Goal: Check status: Check status

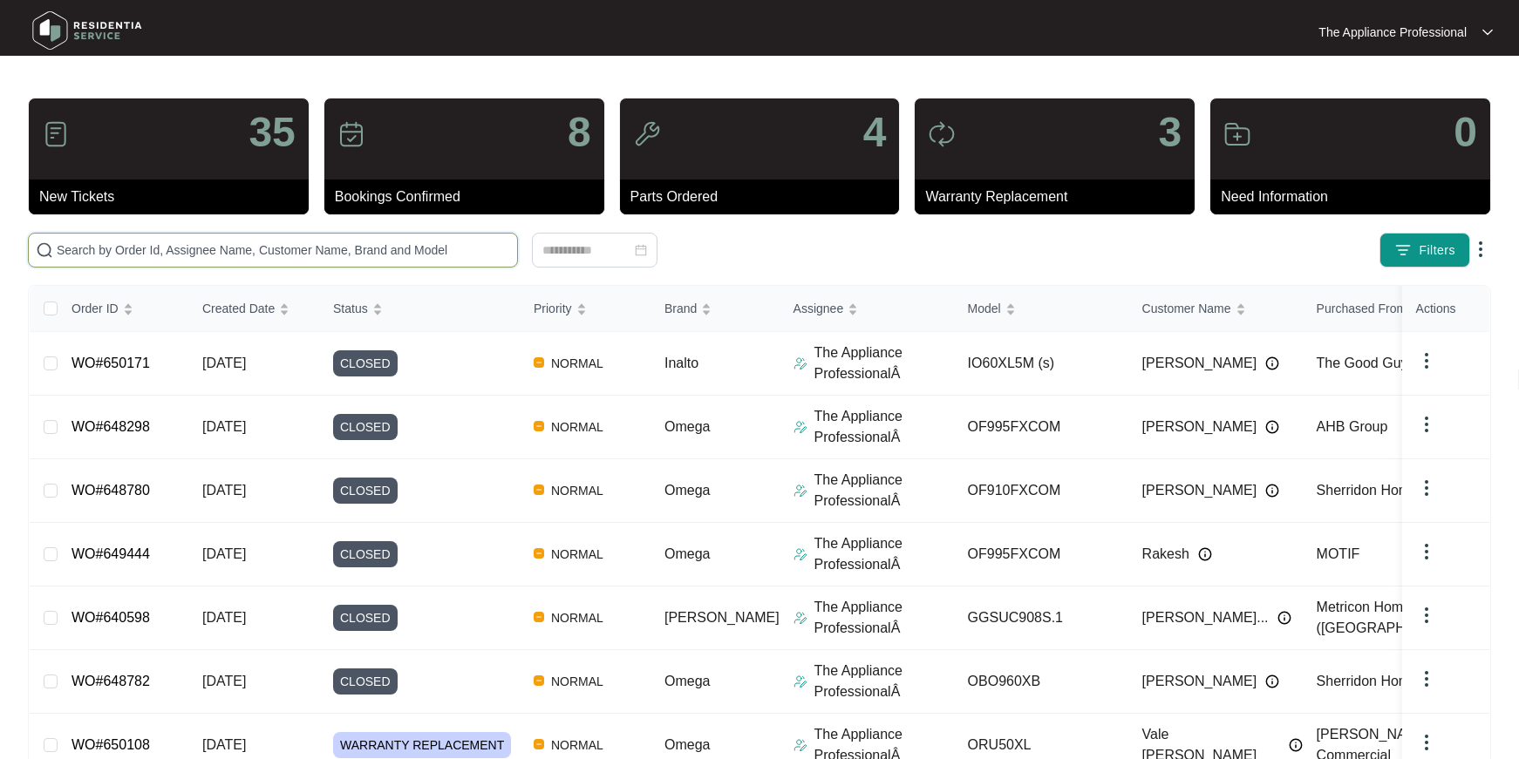
click at [128, 253] on input "text" at bounding box center [283, 250] width 453 height 19
paste input "650377"
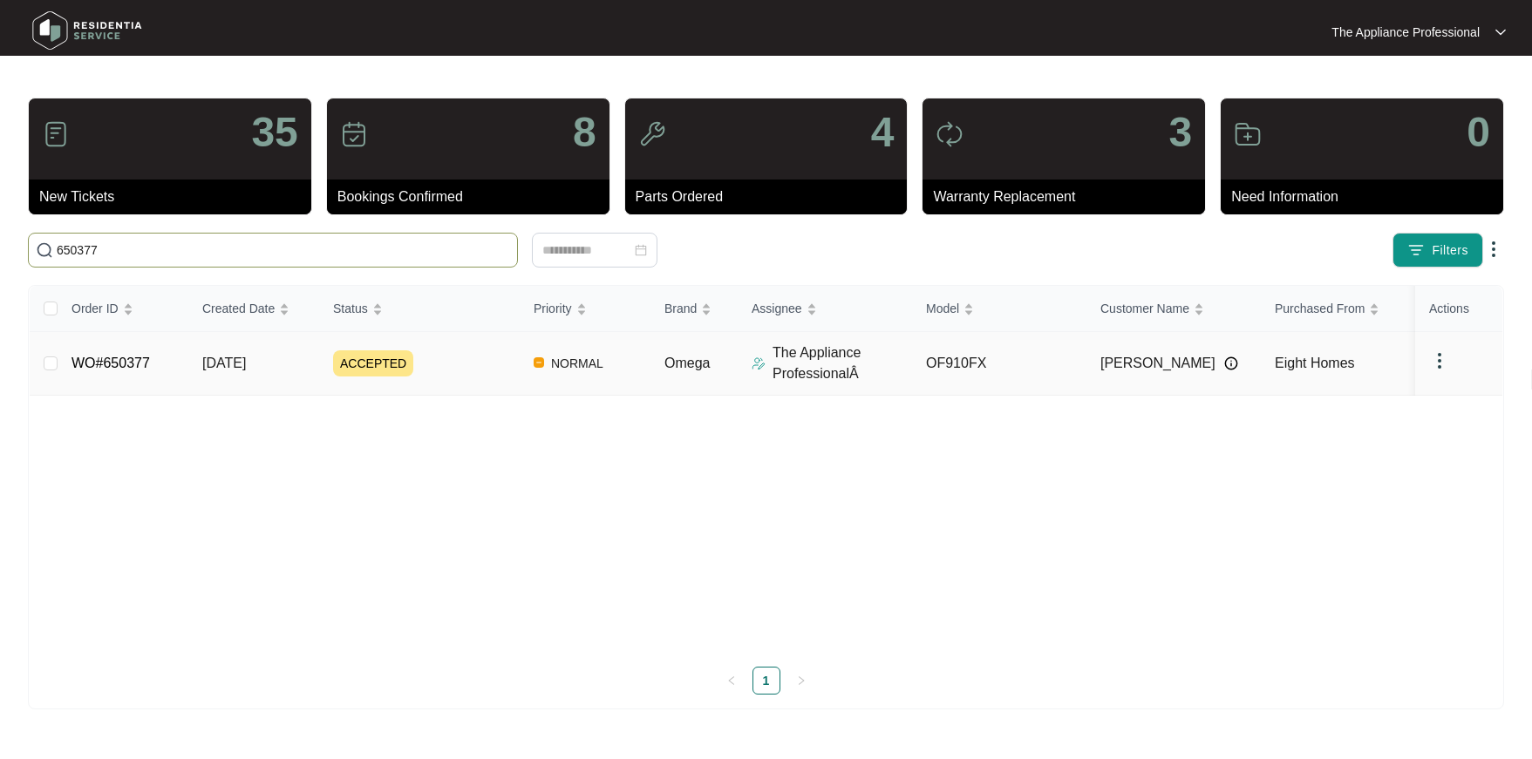
type input "650377"
click at [224, 364] on span "[DATE]" at bounding box center [224, 363] width 44 height 15
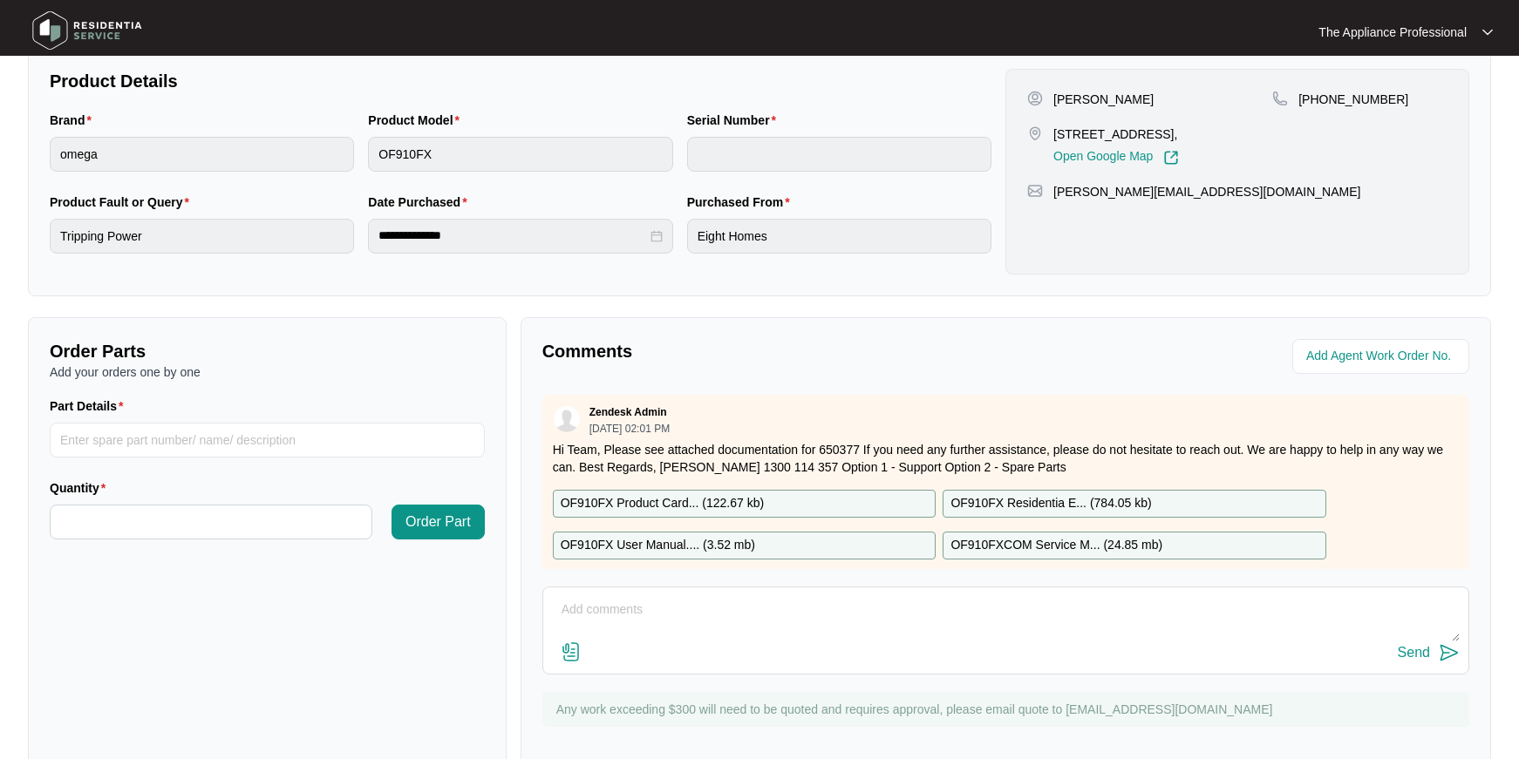
scroll to position [397, 0]
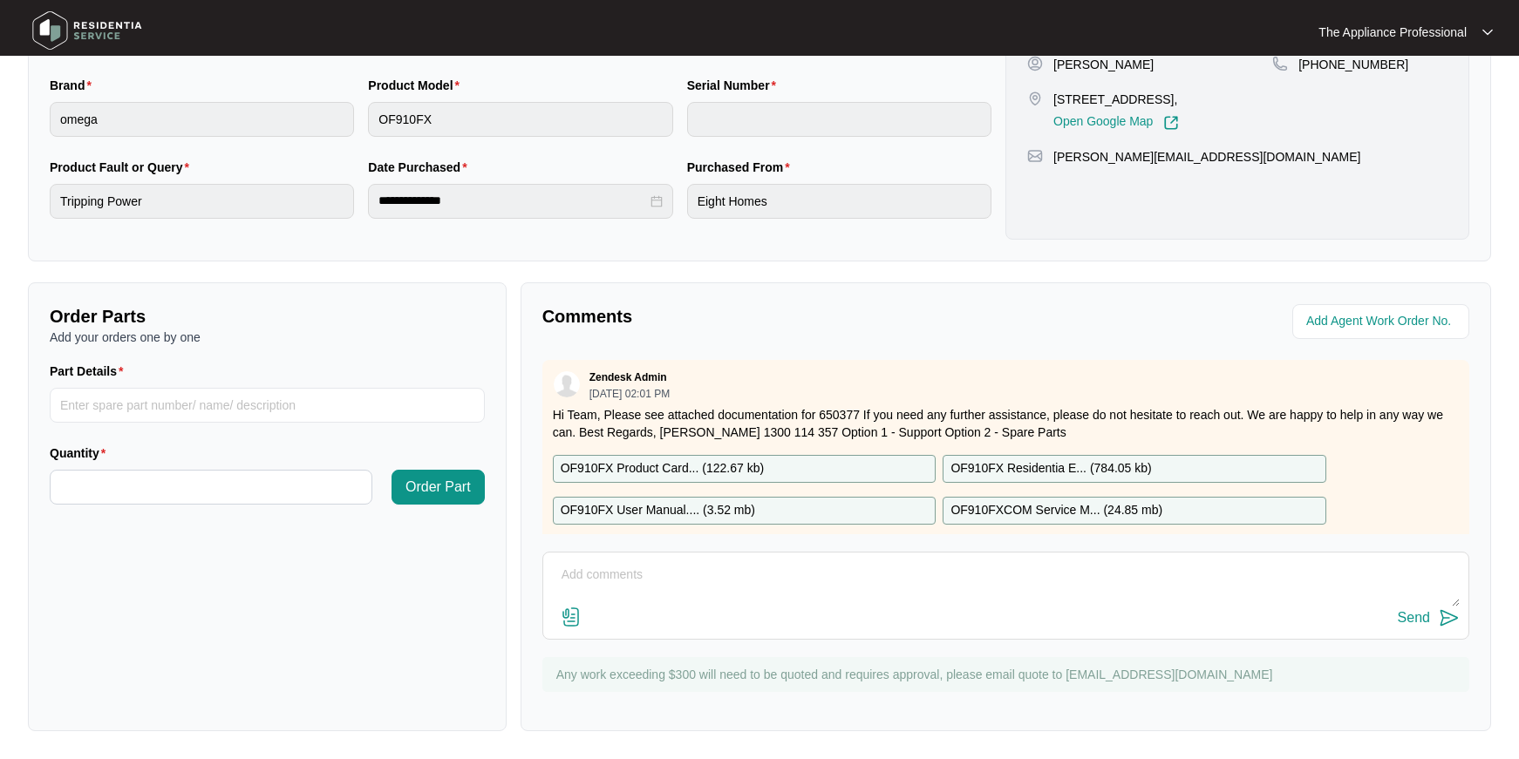
click at [593, 582] on textarea at bounding box center [1005, 583] width 907 height 45
type textarea "Customer has reschuled now for next week."
click at [1454, 619] on img at bounding box center [1448, 618] width 21 height 21
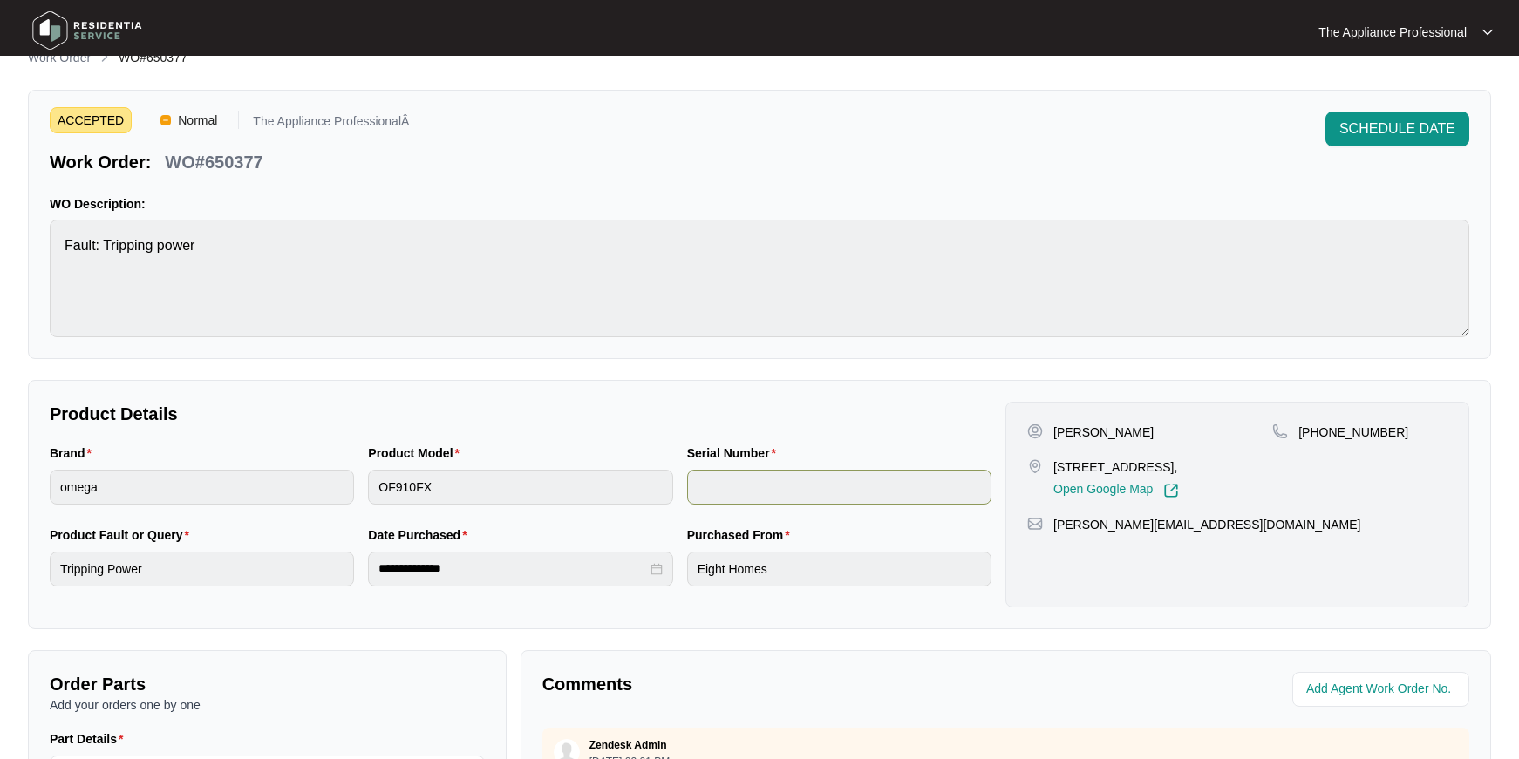
scroll to position [0, 0]
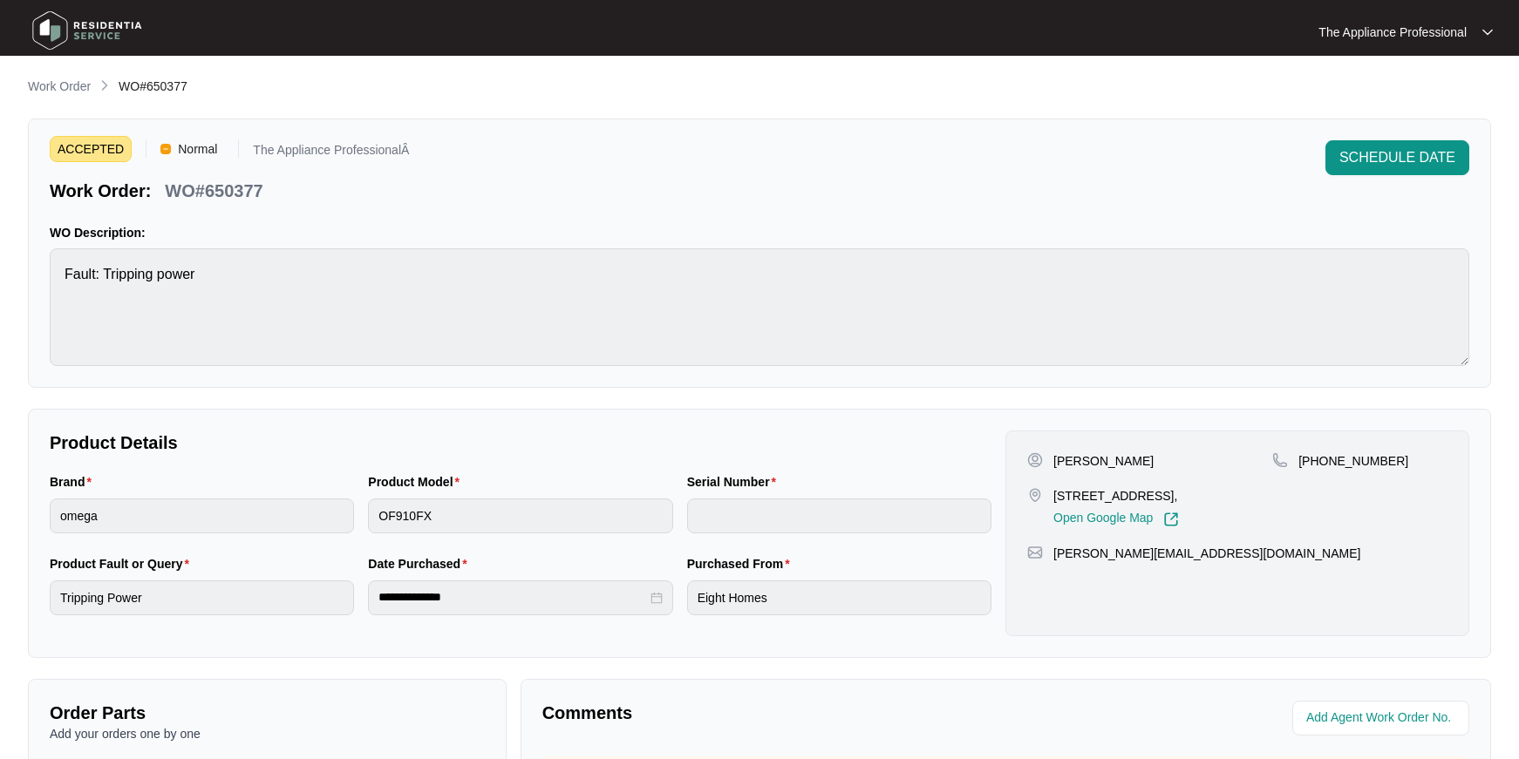
click at [56, 41] on img at bounding box center [87, 30] width 122 height 52
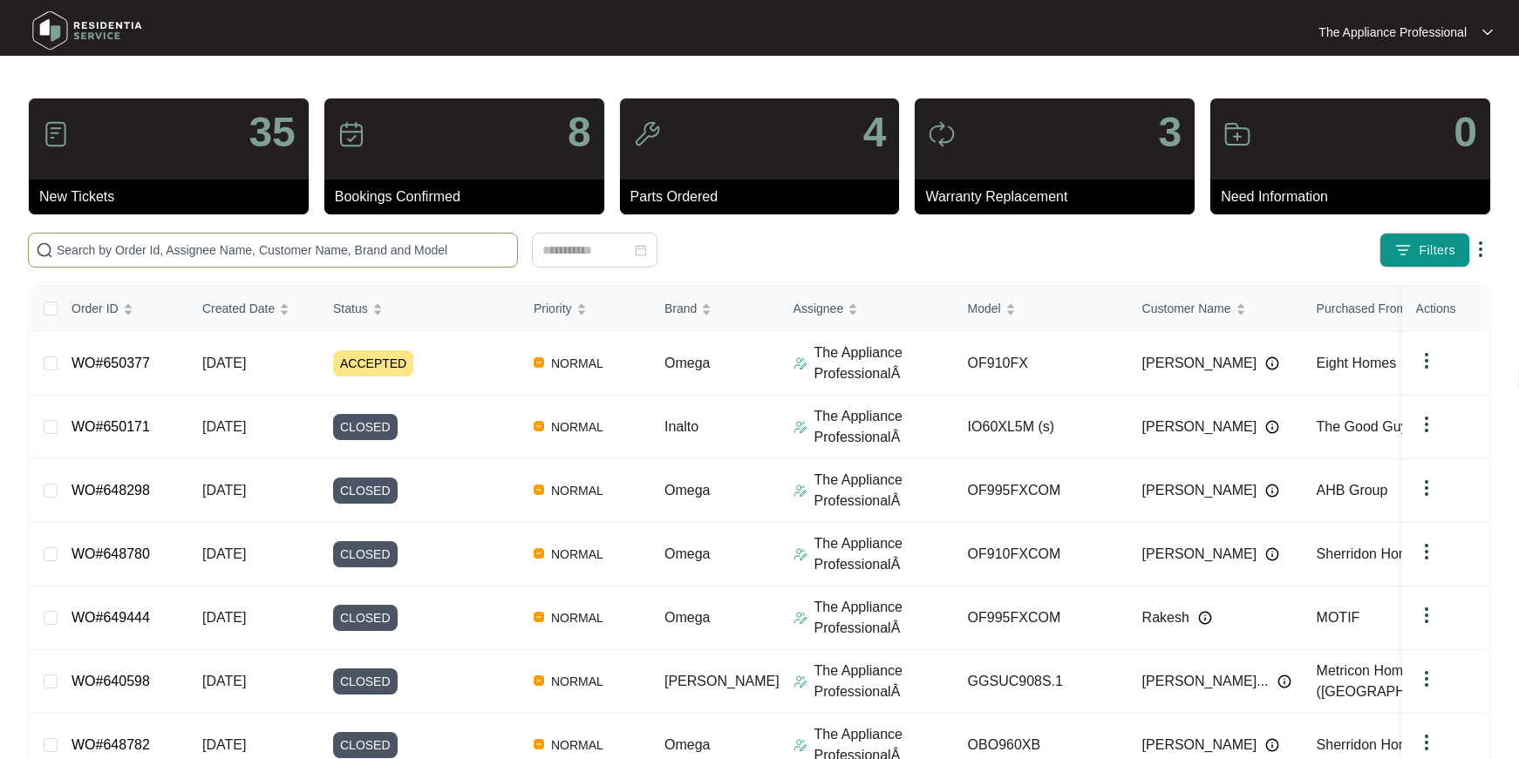
click at [170, 248] on input "text" at bounding box center [283, 250] width 453 height 19
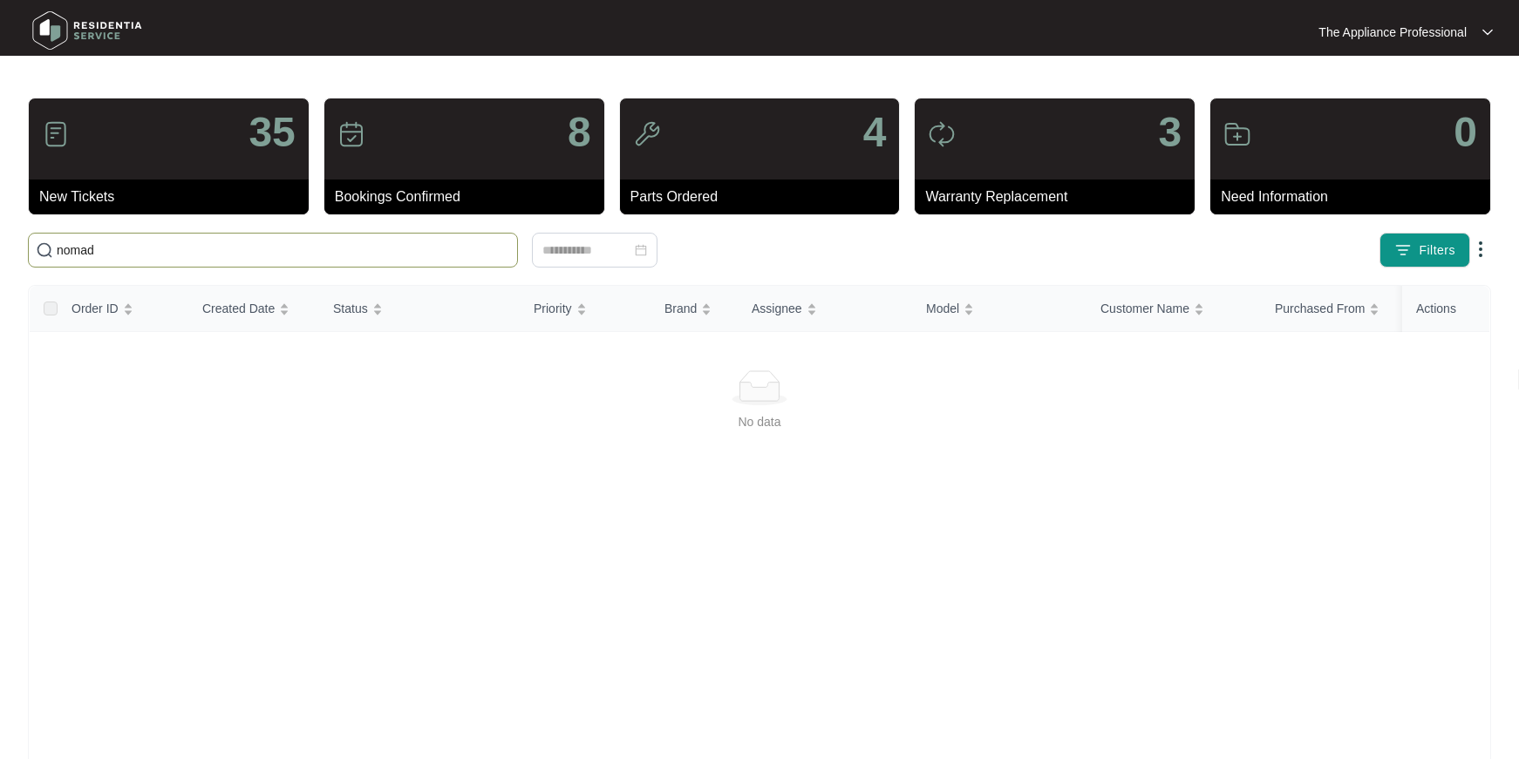
drag, startPoint x: 113, startPoint y: 255, endPoint x: 58, endPoint y: 260, distance: 55.1
click at [58, 259] on input "nomad" at bounding box center [283, 250] width 453 height 19
type input "omad"
click at [58, 34] on img at bounding box center [87, 30] width 122 height 52
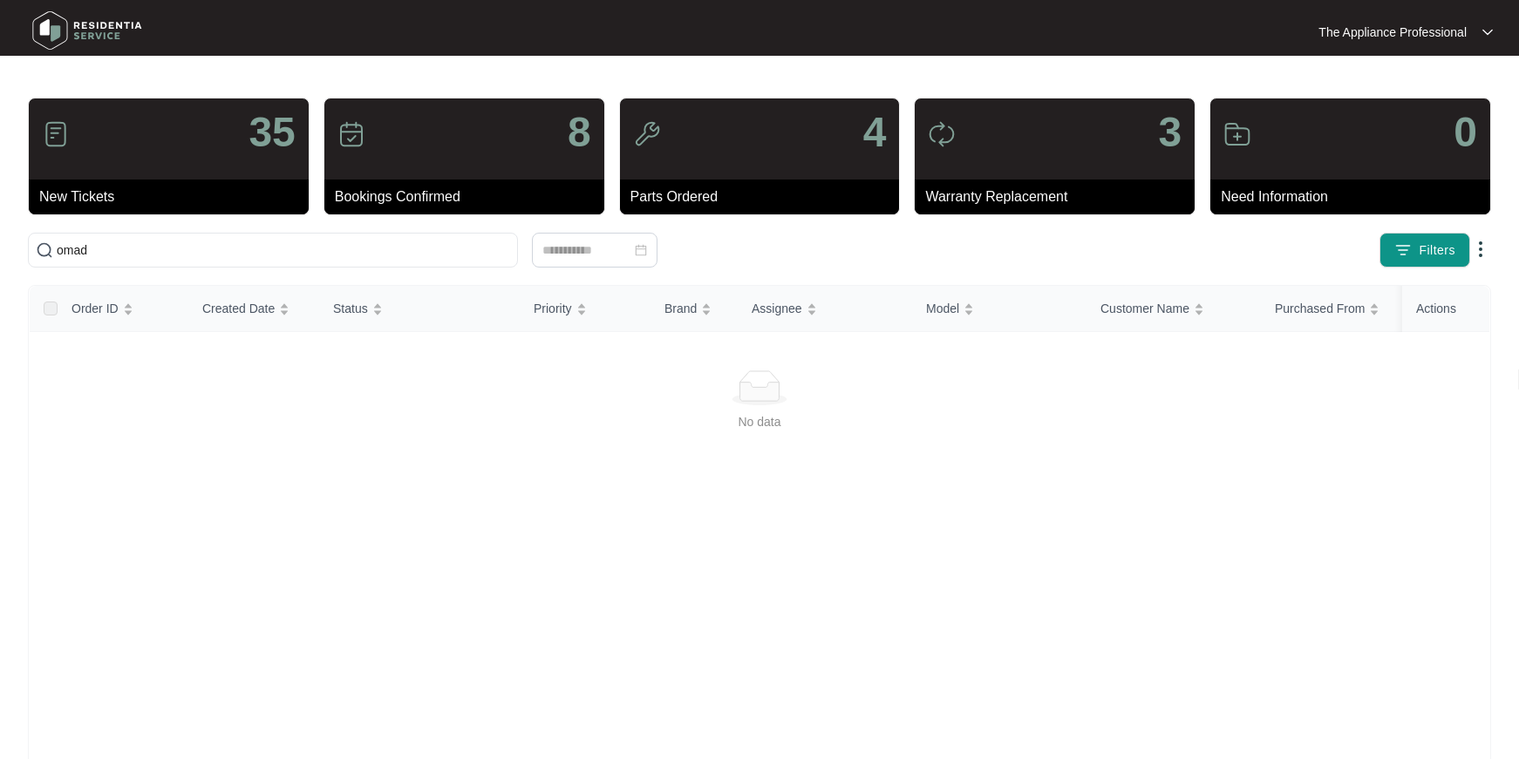
click at [58, 34] on img at bounding box center [87, 30] width 122 height 52
click at [433, 383] on div at bounding box center [759, 387] width 1417 height 35
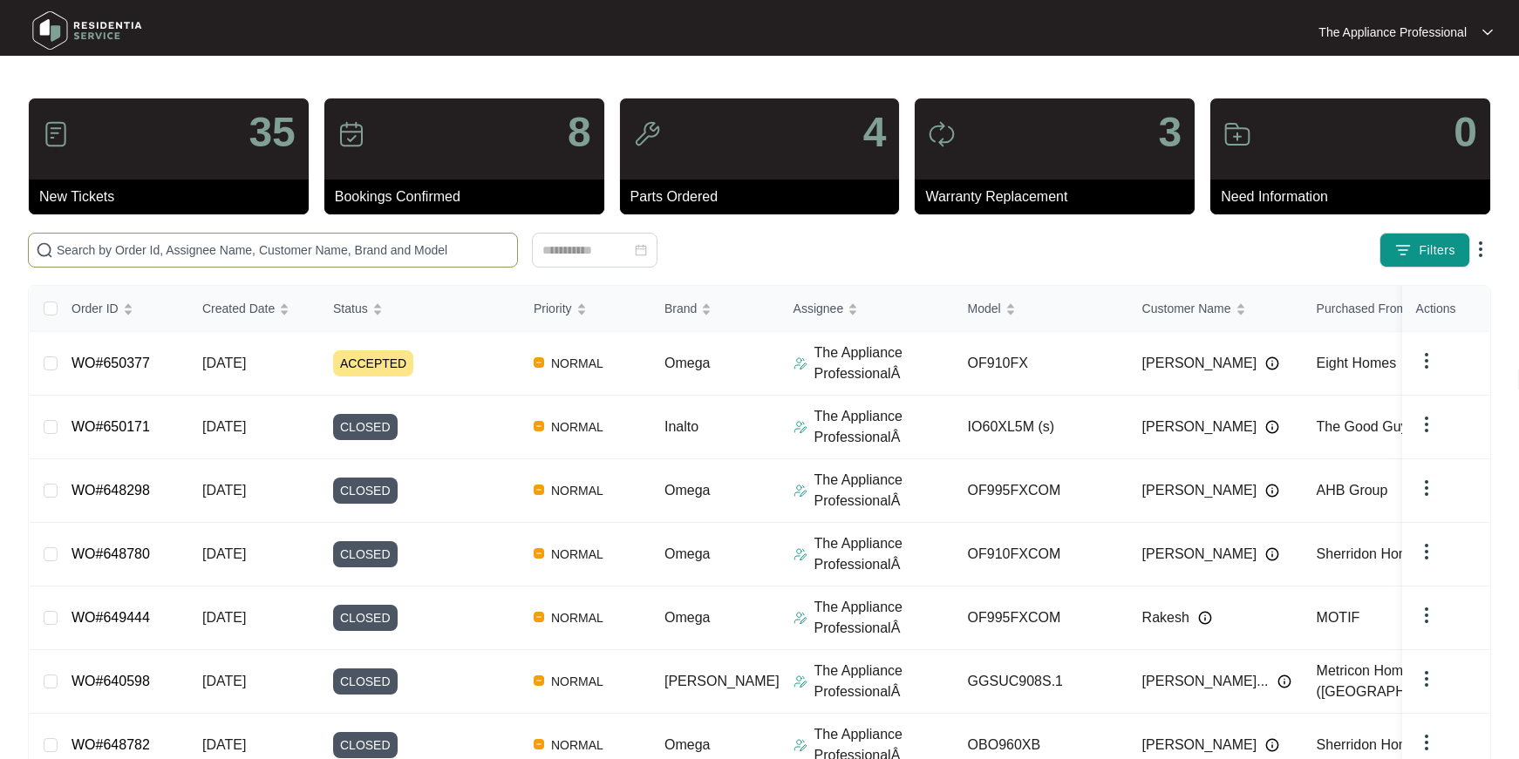
click at [186, 255] on input "text" at bounding box center [283, 250] width 453 height 19
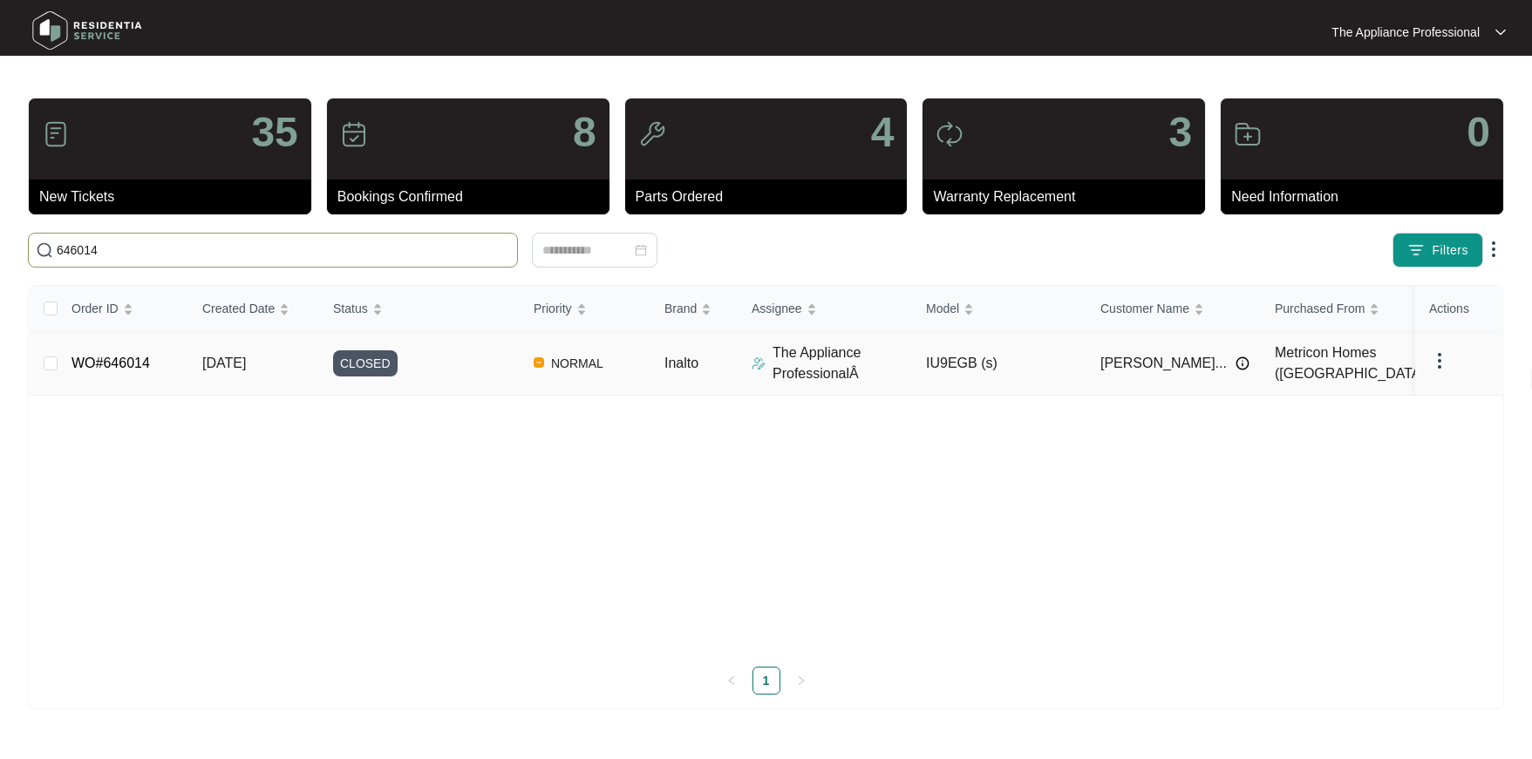
type input "646014"
click at [142, 367] on link "WO#646014" at bounding box center [110, 363] width 78 height 15
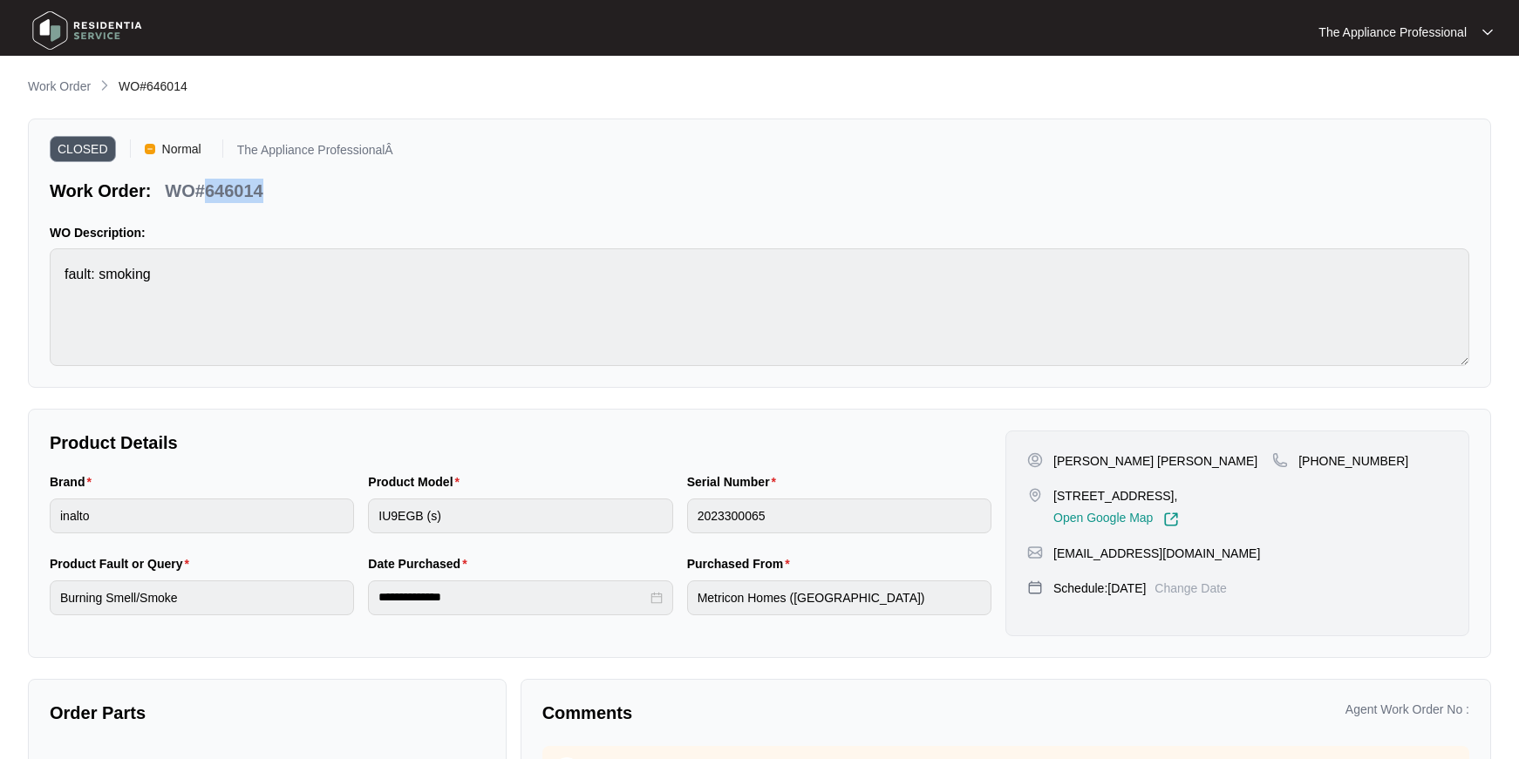
drag, startPoint x: 271, startPoint y: 189, endPoint x: 205, endPoint y: 197, distance: 66.7
click at [205, 197] on div "Work Order: WO#646014" at bounding box center [221, 188] width 343 height 31
copy p "646014"
